Goal: Task Accomplishment & Management: Complete application form

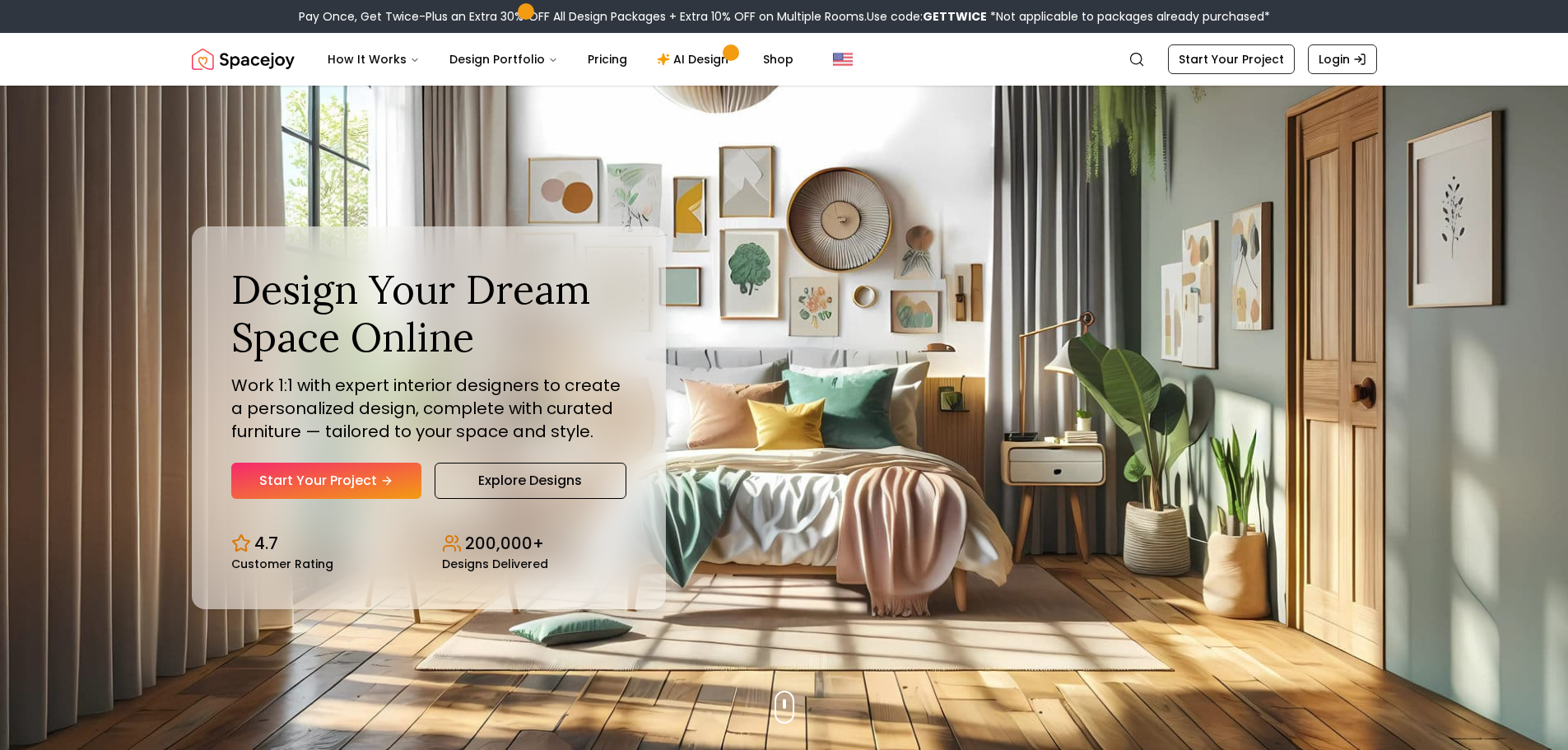
click at [374, 447] on div "Design Your Dream Space Online Work 1:1 with expert interior designers to creat…" at bounding box center [429, 382] width 395 height 233
click at [325, 485] on link "Start Your Project" at bounding box center [326, 480] width 190 height 36
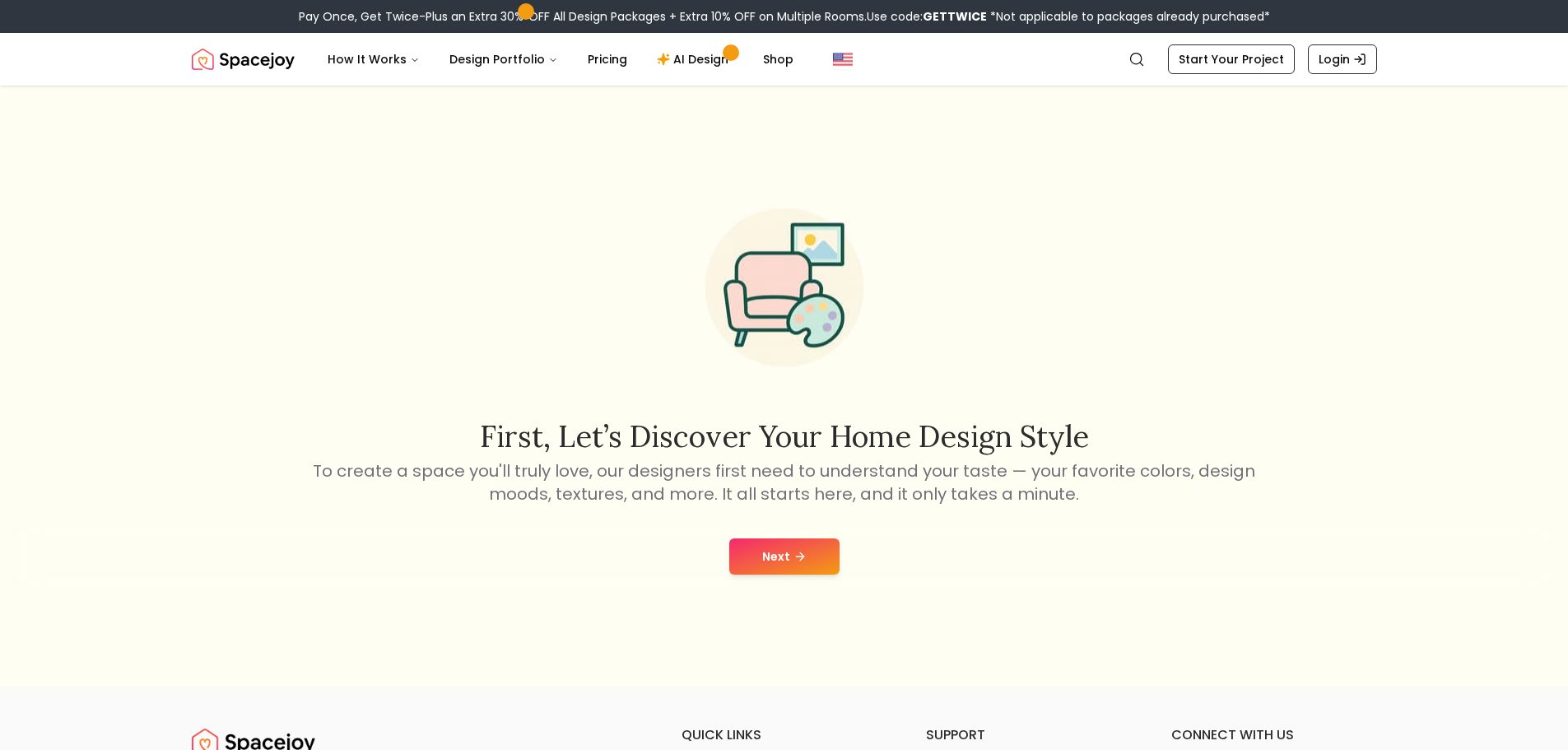
click at [798, 539] on button "Next" at bounding box center [784, 556] width 110 height 36
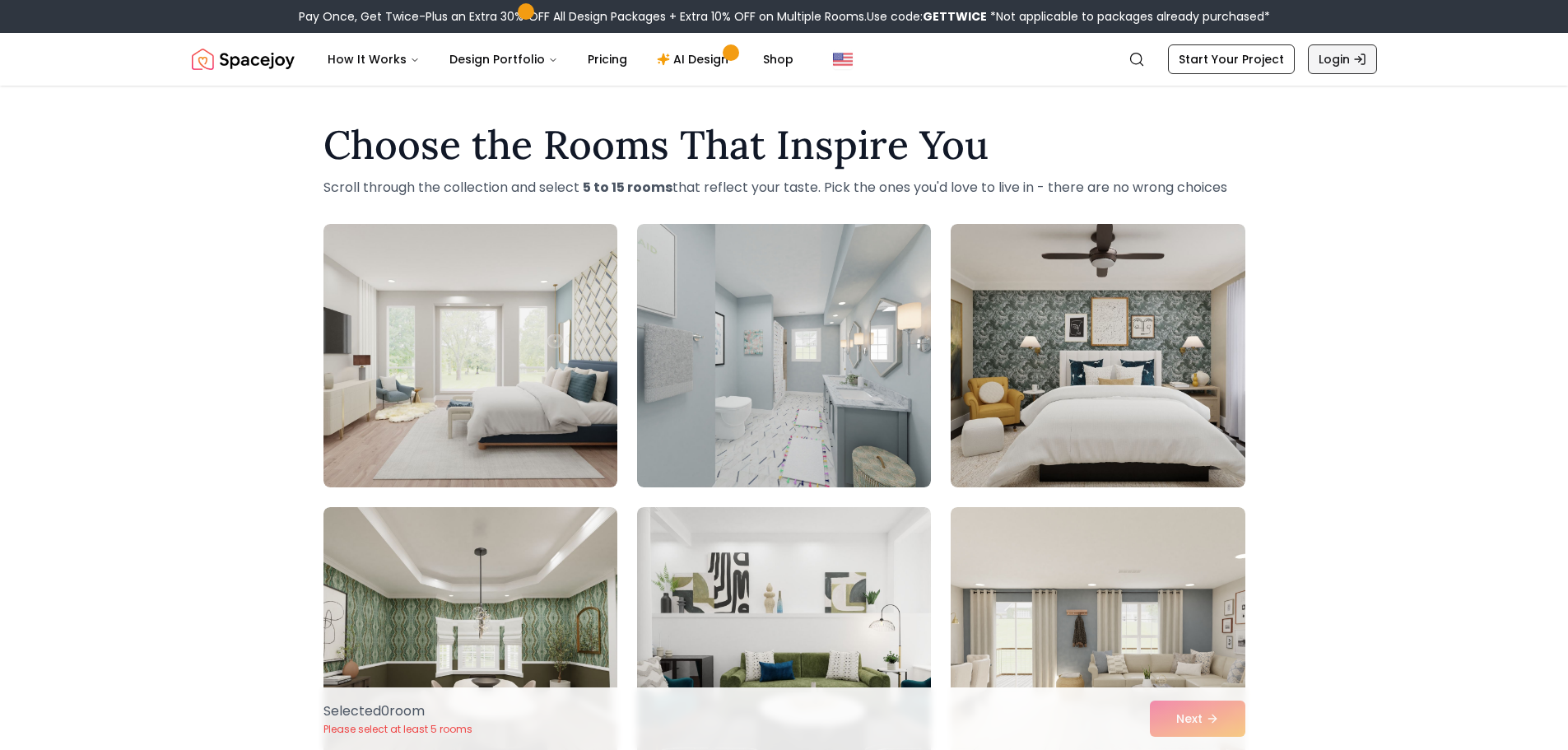
click at [1345, 50] on link "Login" at bounding box center [1342, 59] width 69 height 30
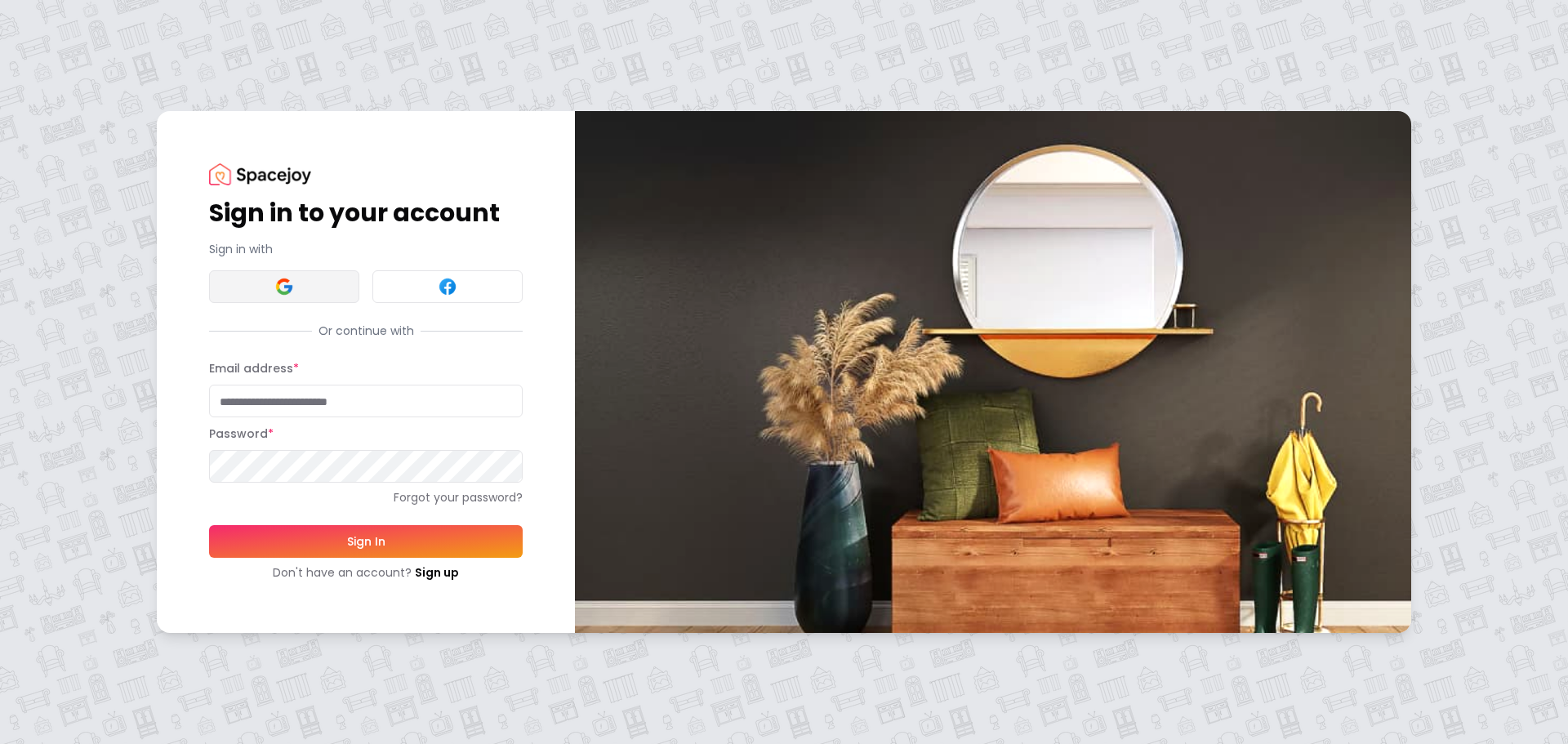
click at [294, 278] on button at bounding box center [284, 286] width 150 height 33
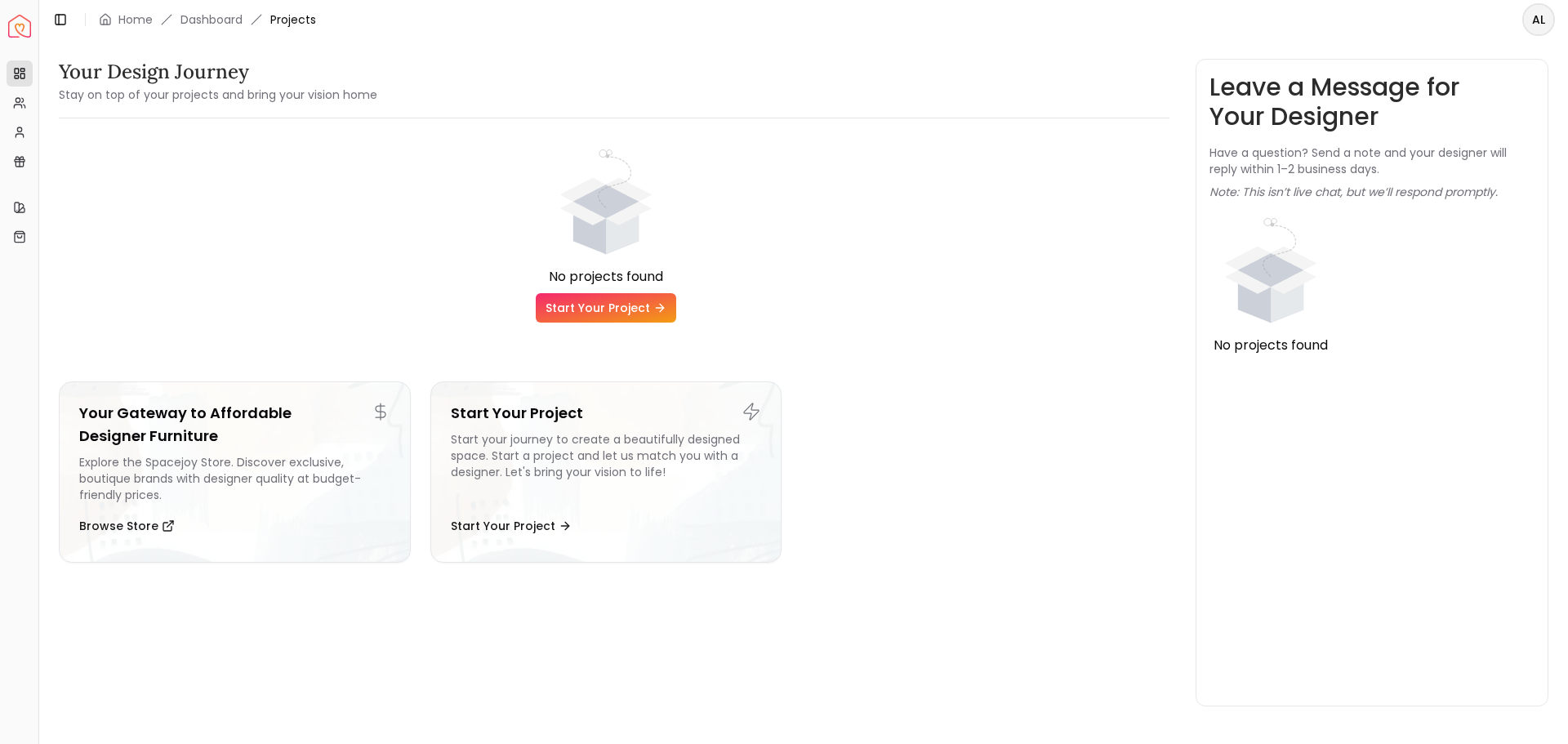
click at [1044, 362] on ul "No projects found Start Your Project Your Gateway to Affordable Designer Furnit…" at bounding box center [606, 360] width 1094 height 431
click at [552, 304] on link "Start Your Project" at bounding box center [605, 308] width 140 height 30
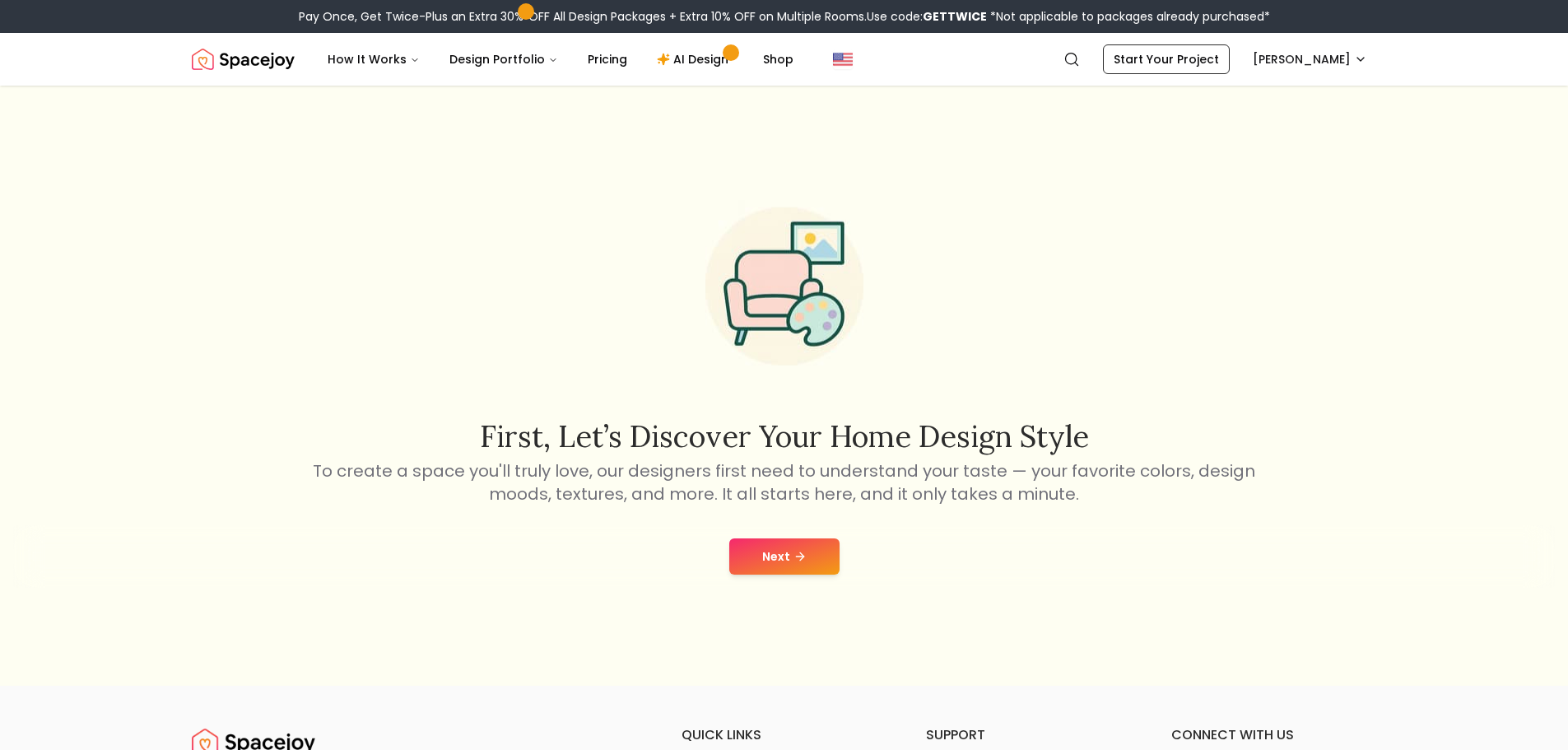
click at [791, 560] on button "Next" at bounding box center [784, 556] width 110 height 36
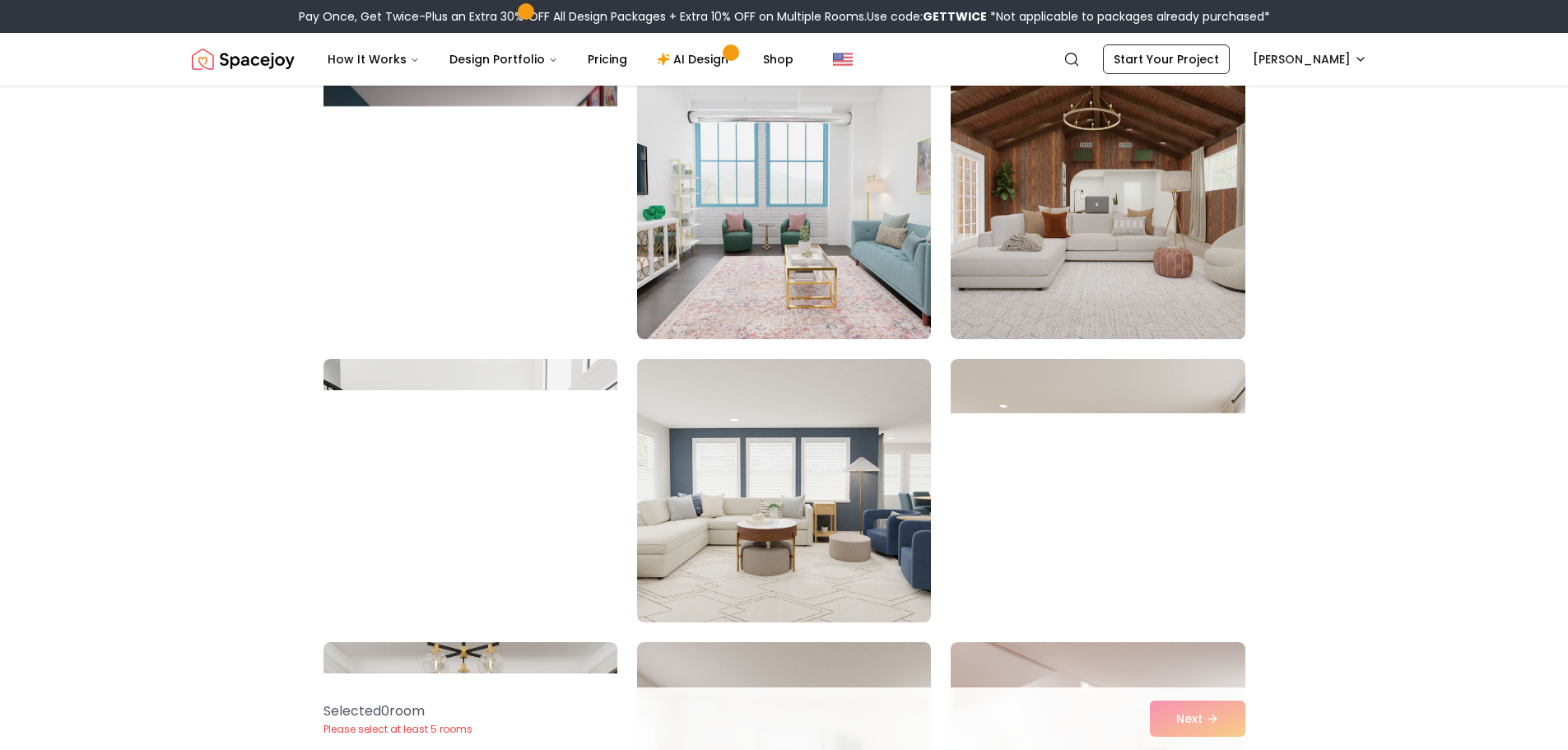
scroll to position [1647, 0]
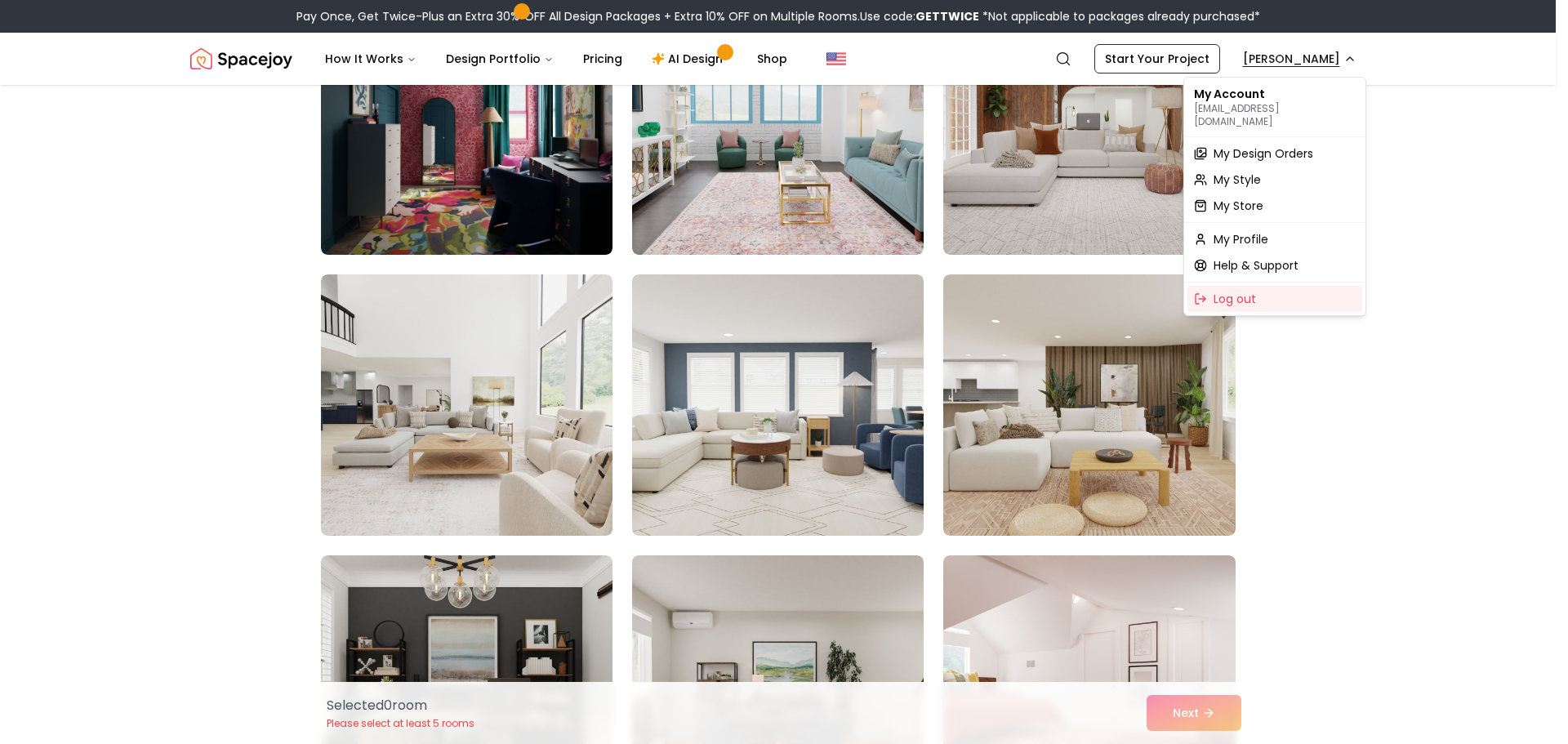
click at [1290, 70] on html "Pay Once, Get Twice-Plus an Extra 30% OFF All Design Packages + Extra 10% OFF o…" at bounding box center [784, 500] width 1568 height 4268
click at [1202, 293] on div "Log out" at bounding box center [1274, 299] width 174 height 26
